Goal: Transaction & Acquisition: Purchase product/service

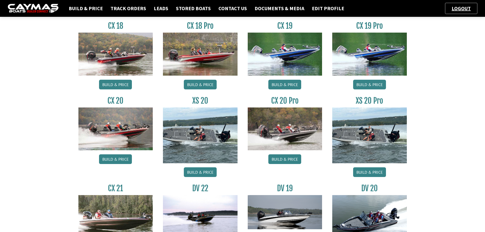
scroll to position [459, 0]
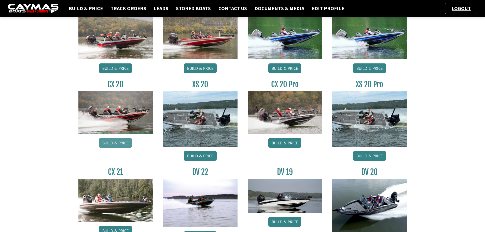
click at [113, 144] on link "Build & Price" at bounding box center [115, 143] width 33 height 10
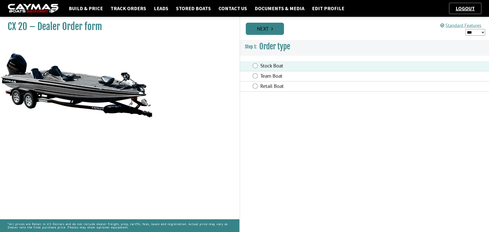
click at [269, 27] on link "Next" at bounding box center [265, 29] width 38 height 12
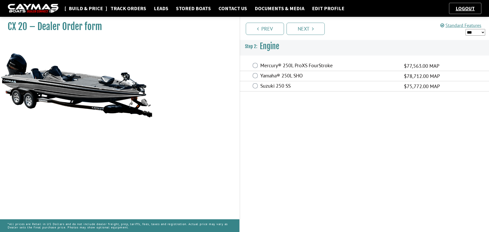
click at [83, 8] on link "Build & Price" at bounding box center [85, 8] width 39 height 7
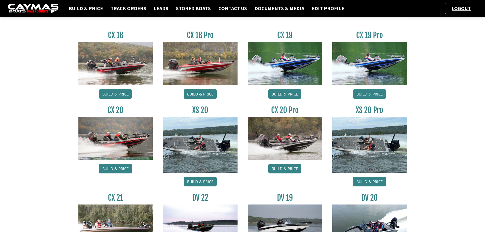
scroll to position [433, 0]
click at [285, 136] on img at bounding box center [285, 138] width 75 height 43
click at [286, 168] on link "Build & Price" at bounding box center [285, 169] width 33 height 10
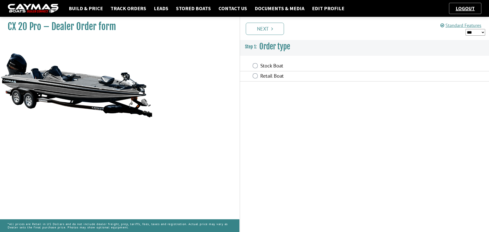
click at [262, 76] on label "Retail Boat" at bounding box center [328, 76] width 137 height 7
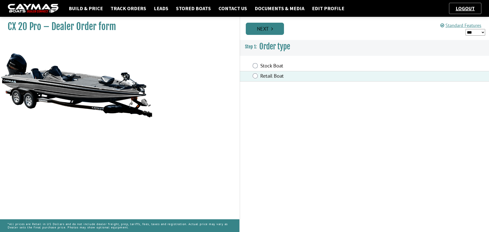
click at [265, 25] on link "Next" at bounding box center [265, 29] width 38 height 12
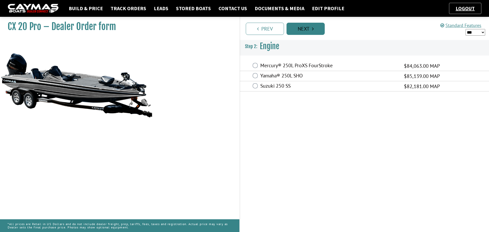
click at [306, 28] on link "Next" at bounding box center [306, 29] width 38 height 12
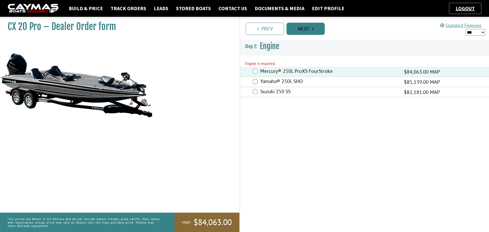
click at [305, 31] on link "Next" at bounding box center [306, 29] width 38 height 12
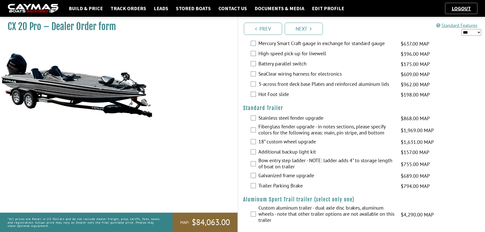
scroll to position [785, 0]
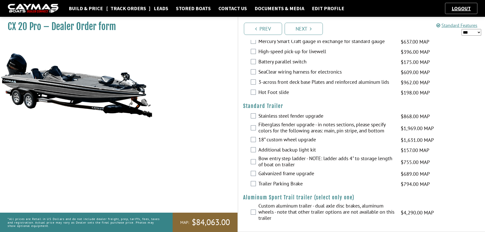
click at [128, 10] on link "Track Orders" at bounding box center [128, 8] width 41 height 7
